Goal: Task Accomplishment & Management: Manage account settings

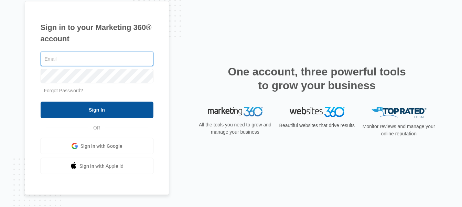
type input "[EMAIL_ADDRESS][DOMAIN_NAME]"
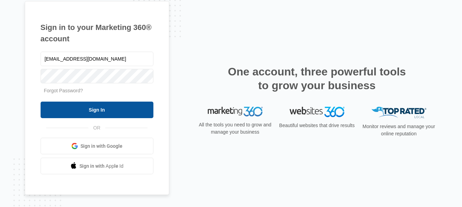
click at [118, 104] on input "Sign In" at bounding box center [97, 110] width 113 height 17
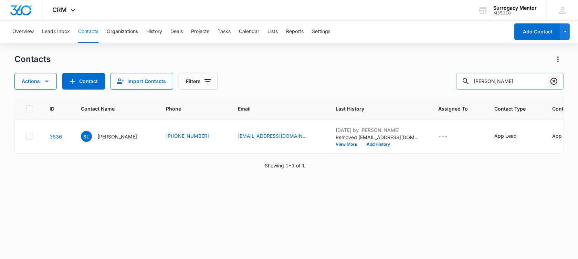
click at [553, 81] on icon "Clear" at bounding box center [554, 81] width 8 height 8
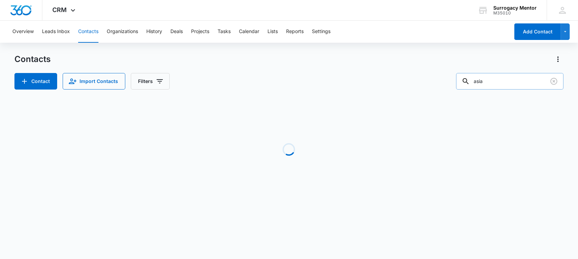
type input "asia"
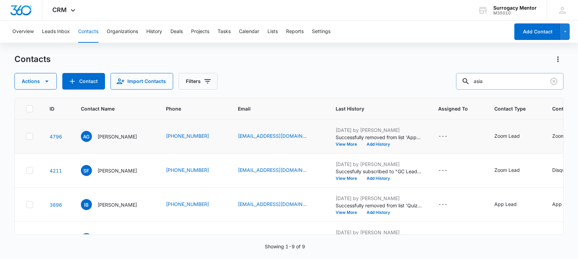
click at [108, 145] on td "AG [PERSON_NAME]" at bounding box center [115, 136] width 85 height 34
click at [112, 134] on p "[PERSON_NAME]" at bounding box center [117, 136] width 40 height 7
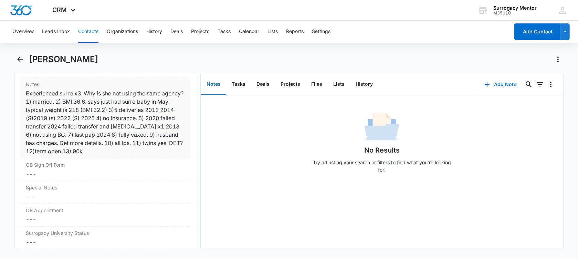
scroll to position [645, 0]
click at [55, 108] on div "Experienced surro x3. Why is she not using the same agency? 1) married. 2) BMI …" at bounding box center [105, 121] width 159 height 66
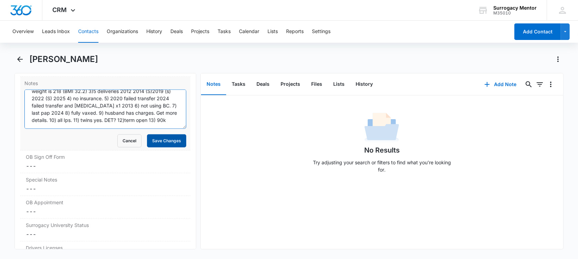
scroll to position [29, 0]
drag, startPoint x: 80, startPoint y: 103, endPoint x: 165, endPoint y: 137, distance: 91.7
click at [165, 137] on form "Experienced surro x3. Why is she not using the same agency? 1) married. 2) BMI …" at bounding box center [105, 118] width 162 height 58
click at [126, 140] on button "Cancel" at bounding box center [129, 140] width 24 height 13
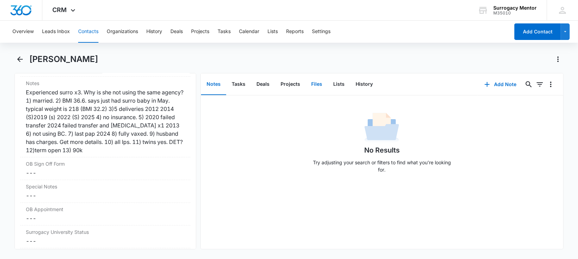
click at [317, 83] on button "Files" at bounding box center [317, 84] width 22 height 21
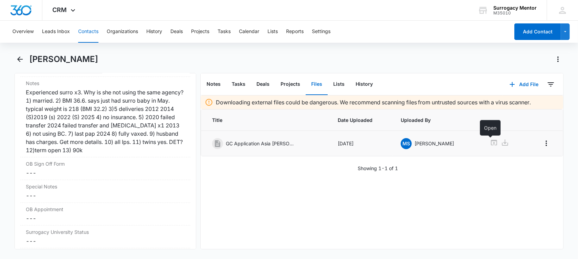
click at [492, 142] on icon at bounding box center [494, 143] width 6 height 6
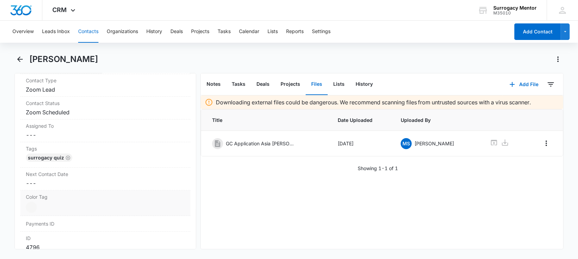
scroll to position [258, 0]
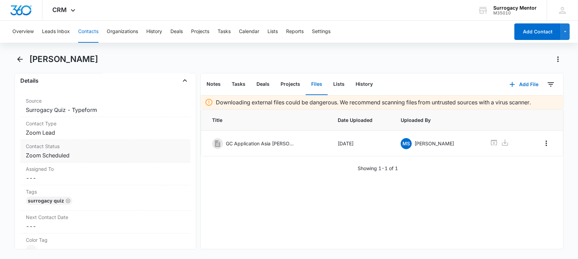
click at [81, 149] on div "Contact Status Cancel Save Changes Zoom Scheduled" at bounding box center [105, 151] width 170 height 23
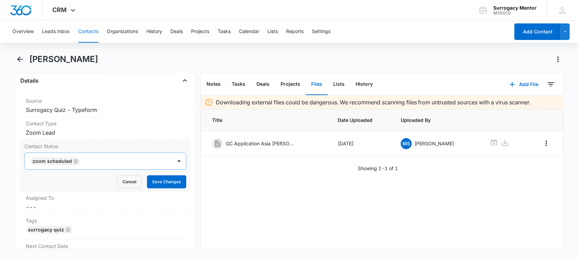
click at [74, 161] on icon "Remove Zoom Scheduled" at bounding box center [75, 161] width 5 height 5
click at [74, 161] on div at bounding box center [97, 161] width 132 height 10
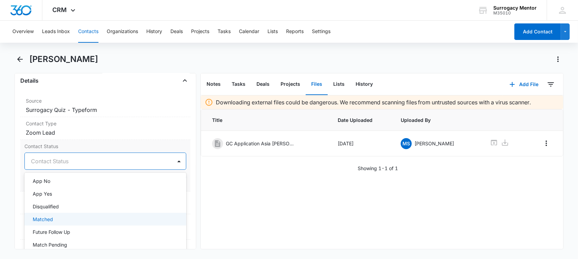
scroll to position [86, 0]
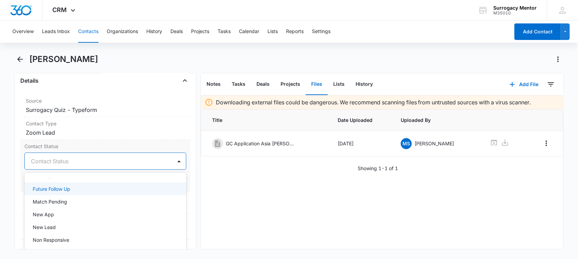
click at [93, 185] on div "Future Follow Up" at bounding box center [105, 188] width 144 height 7
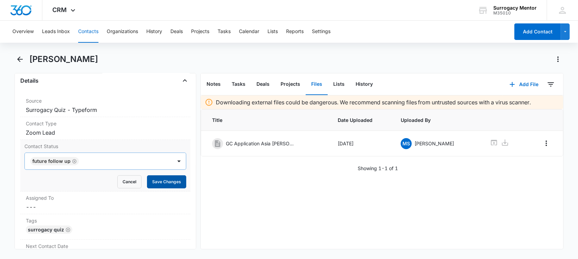
click at [161, 182] on button "Save Changes" at bounding box center [166, 181] width 39 height 13
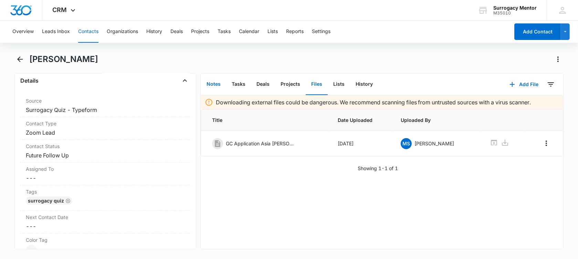
click at [209, 83] on button "Notes" at bounding box center [213, 84] width 25 height 21
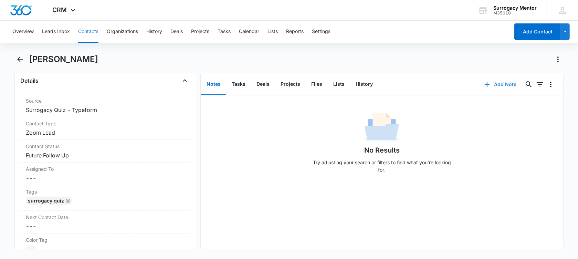
click at [492, 83] on button "Add Note" at bounding box center [500, 84] width 46 height 17
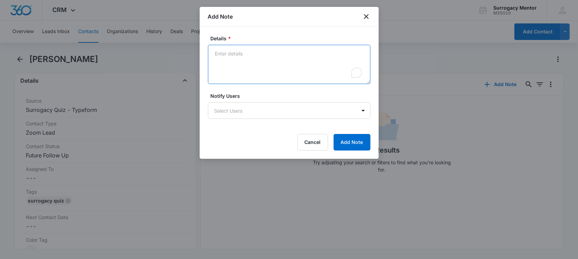
click at [258, 49] on textarea "Details *" at bounding box center [289, 64] width 162 height 39
click at [295, 68] on textarea "Had zoom call [DATE]. Current BMI 36.6. GC wants to hit BMI goal before star" at bounding box center [289, 64] width 162 height 39
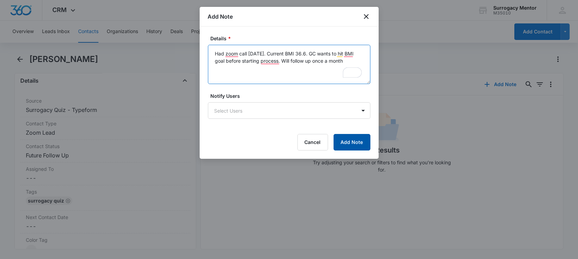
type textarea "Had zoom call [DATE]. Current BMI 36.6. GC wants to hit BMI goal before startin…"
click at [354, 145] on button "Add Note" at bounding box center [351, 142] width 37 height 17
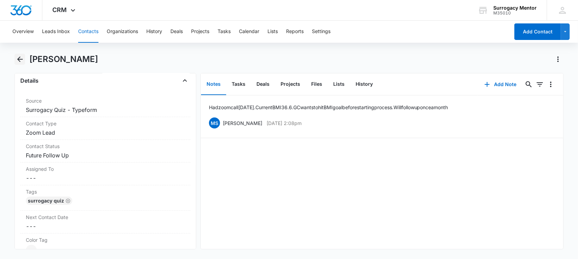
click at [24, 61] on icon "Back" at bounding box center [20, 59] width 8 height 8
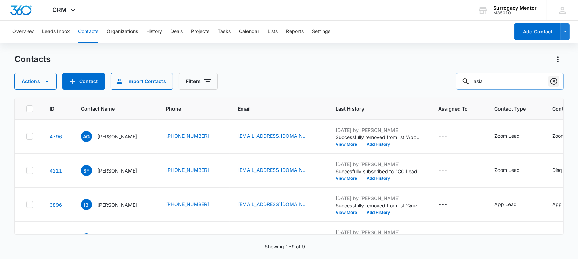
click at [556, 81] on icon "Clear" at bounding box center [554, 81] width 8 height 8
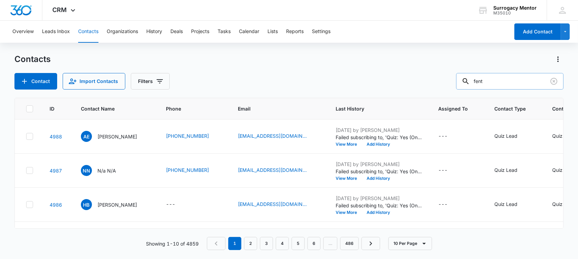
type input "fent"
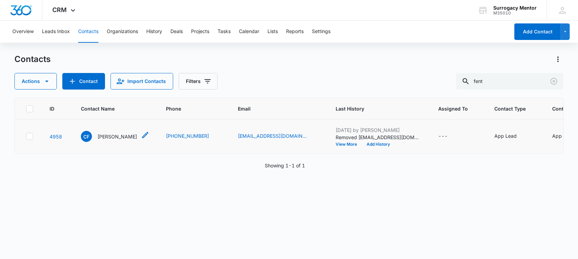
click at [107, 140] on p "[PERSON_NAME]" at bounding box center [117, 136] width 40 height 7
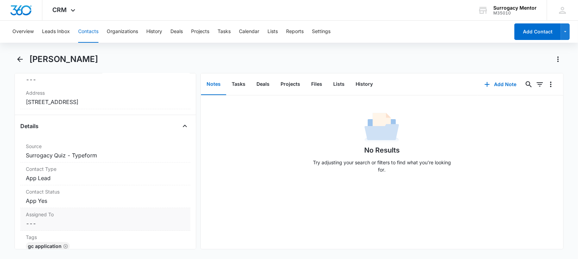
scroll to position [215, 0]
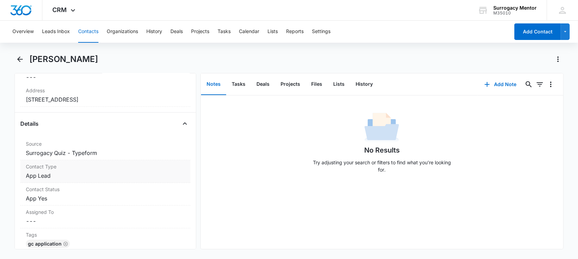
click at [75, 183] on div "Contact Type Cancel Save Changes App Lead" at bounding box center [105, 171] width 170 height 23
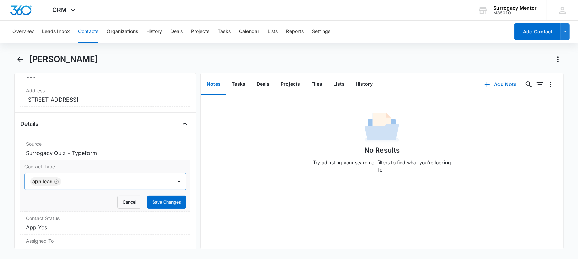
click at [56, 183] on icon "Remove App Lead" at bounding box center [56, 181] width 4 height 4
click at [63, 186] on div at bounding box center [113, 182] width 100 height 10
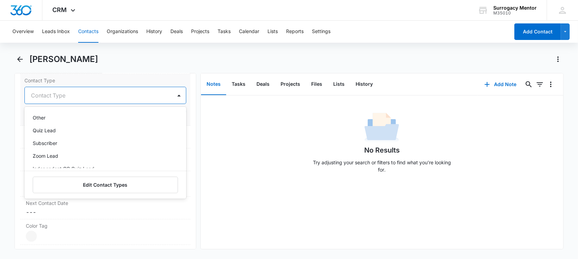
scroll to position [112, 0]
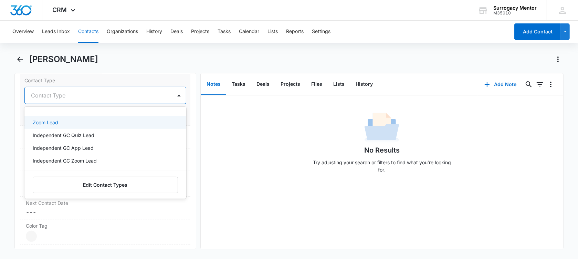
click at [73, 126] on div "Zoom Lead" at bounding box center [105, 122] width 144 height 7
click at [11, 115] on main "[PERSON_NAME] Remove [PERSON_NAME] [PERSON_NAME] Contact Info Name Cancel Save …" at bounding box center [289, 156] width 578 height 204
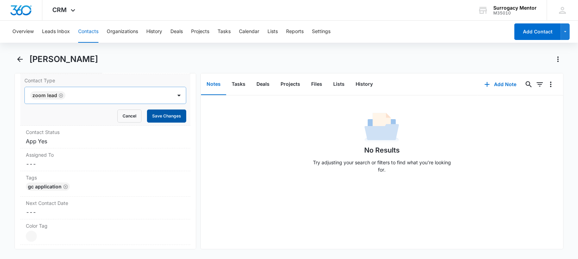
click at [152, 122] on button "Save Changes" at bounding box center [166, 115] width 39 height 13
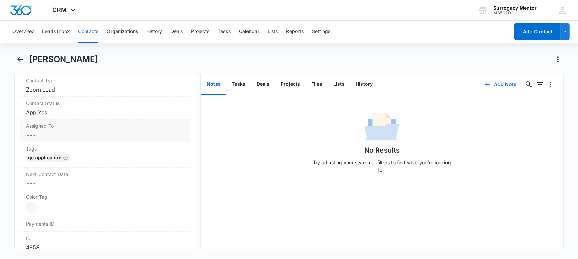
click at [92, 138] on div "Assigned To Cancel Save Changes ---" at bounding box center [105, 130] width 170 height 23
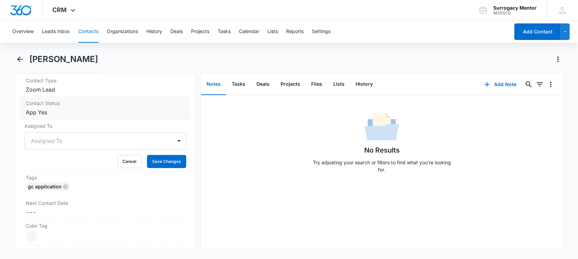
click at [100, 116] on dd "Cancel Save Changes App Yes" at bounding box center [105, 112] width 159 height 8
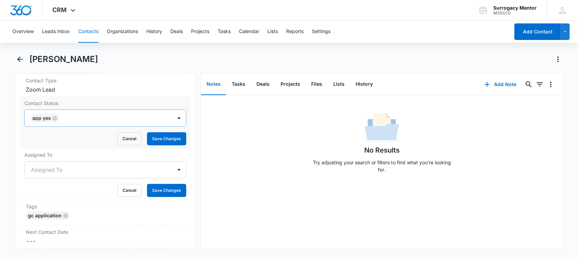
click at [56, 120] on icon "Remove App Yes" at bounding box center [55, 118] width 4 height 4
click at [56, 123] on div at bounding box center [97, 118] width 132 height 10
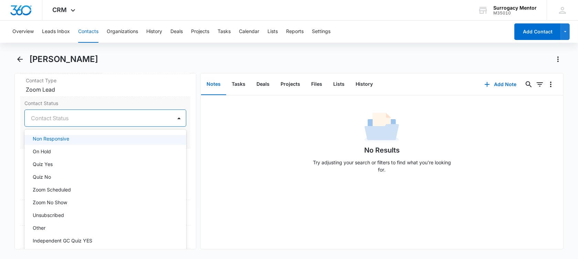
scroll to position [172, 0]
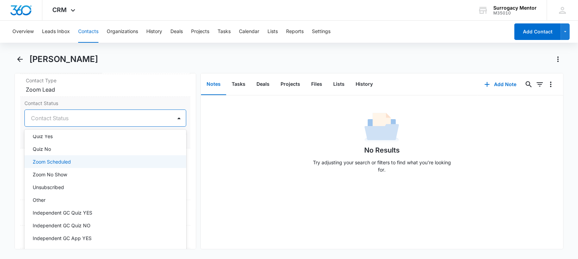
click at [67, 165] on p "Zoom Scheduled" at bounding box center [52, 161] width 38 height 7
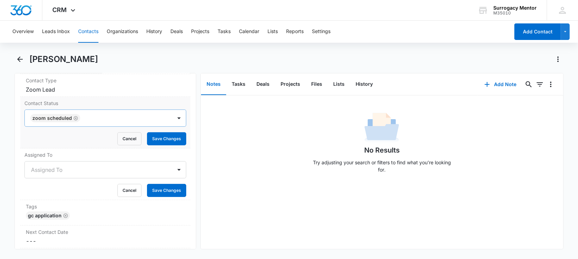
click at [14, 148] on main "[PERSON_NAME] Remove [PERSON_NAME] [PERSON_NAME] Contact Info Name Cancel Save …" at bounding box center [289, 156] width 578 height 204
click at [166, 143] on button "Save Changes" at bounding box center [166, 138] width 39 height 13
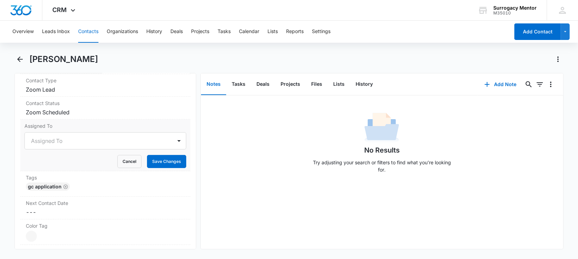
click at [110, 168] on div "Cancel Save Changes" at bounding box center [105, 161] width 162 height 13
click at [125, 167] on button "Cancel" at bounding box center [129, 161] width 24 height 13
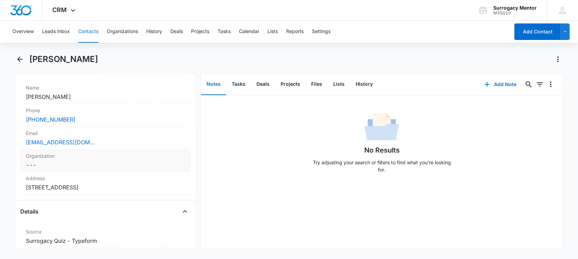
scroll to position [129, 0]
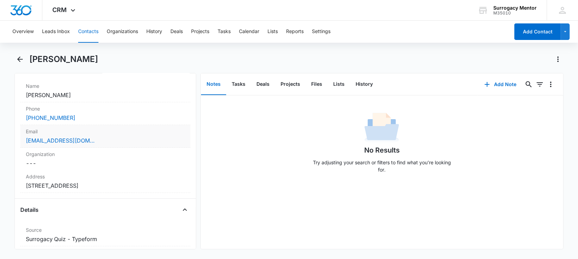
click at [116, 145] on div "Email Cancel Save Changes [EMAIL_ADDRESS][DOMAIN_NAME]" at bounding box center [105, 136] width 170 height 23
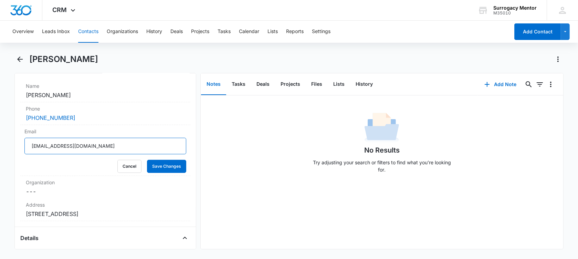
drag, startPoint x: 100, startPoint y: 146, endPoint x: 10, endPoint y: 138, distance: 90.5
click at [10, 138] on main "[PERSON_NAME] Remove [PERSON_NAME] [PERSON_NAME] Contact Info Name Cancel Save …" at bounding box center [289, 156] width 578 height 204
click at [125, 160] on button "Cancel" at bounding box center [129, 166] width 24 height 13
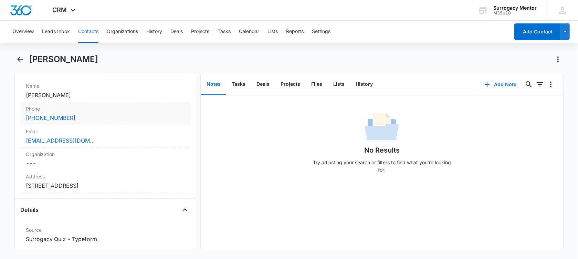
click at [83, 107] on label "Phone" at bounding box center [105, 108] width 159 height 7
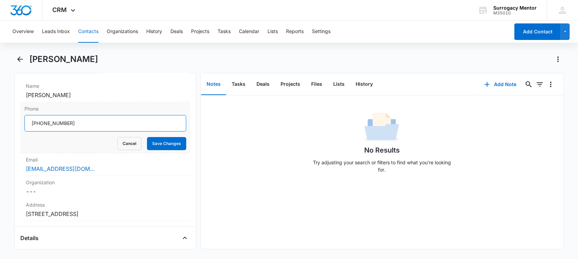
click at [69, 121] on input "Phone" at bounding box center [105, 123] width 162 height 17
drag, startPoint x: 75, startPoint y: 121, endPoint x: 38, endPoint y: 128, distance: 37.0
click at [38, 128] on input "Phone" at bounding box center [105, 123] width 162 height 17
click at [120, 141] on button "Cancel" at bounding box center [129, 143] width 24 height 13
